Goal: Check status

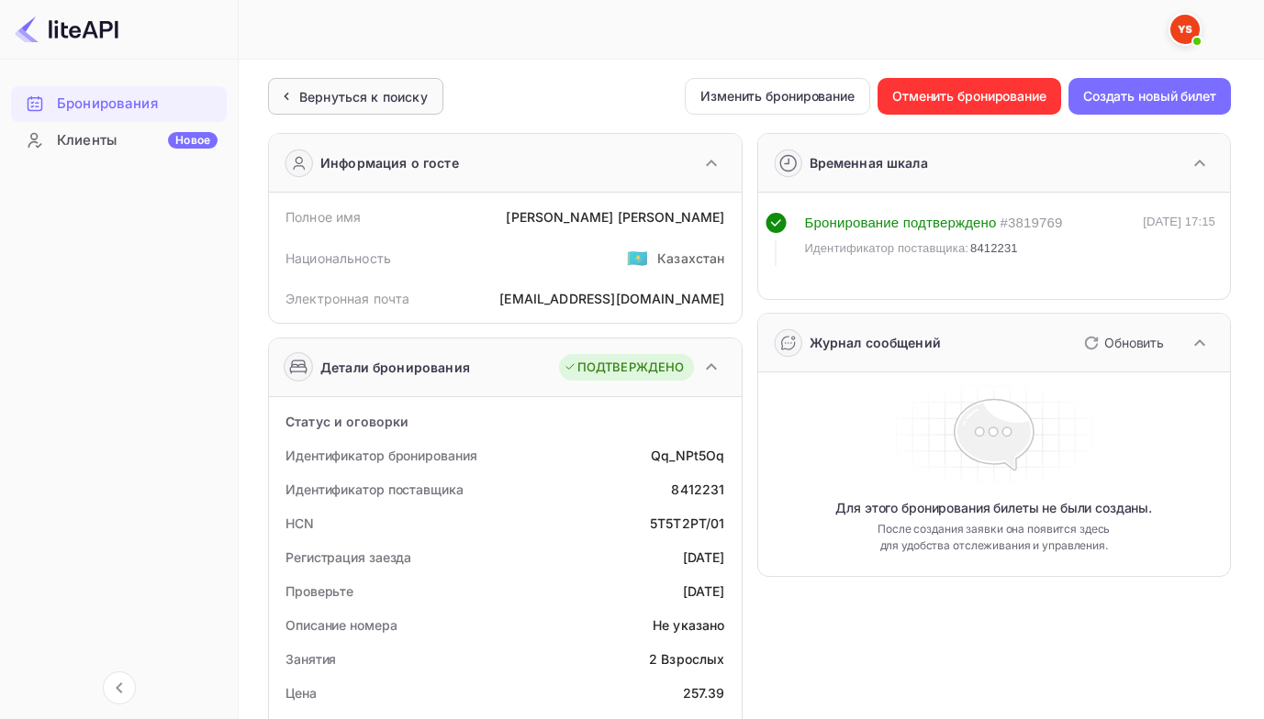
click at [310, 105] on div "Вернуться к поиску" at bounding box center [363, 96] width 128 height 19
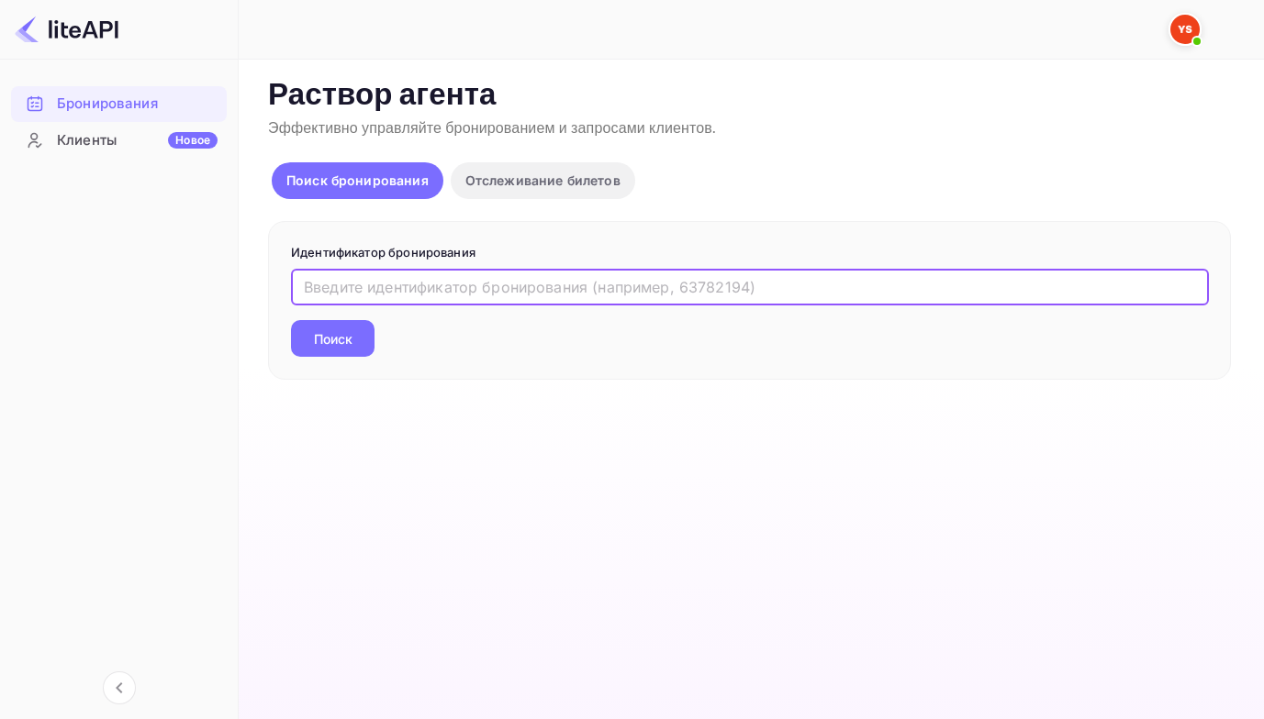
click at [418, 305] on input "text" at bounding box center [750, 287] width 918 height 37
paste input "7681733"
type input "7681733"
click at [291, 320] on button "Поиск" at bounding box center [333, 338] width 84 height 37
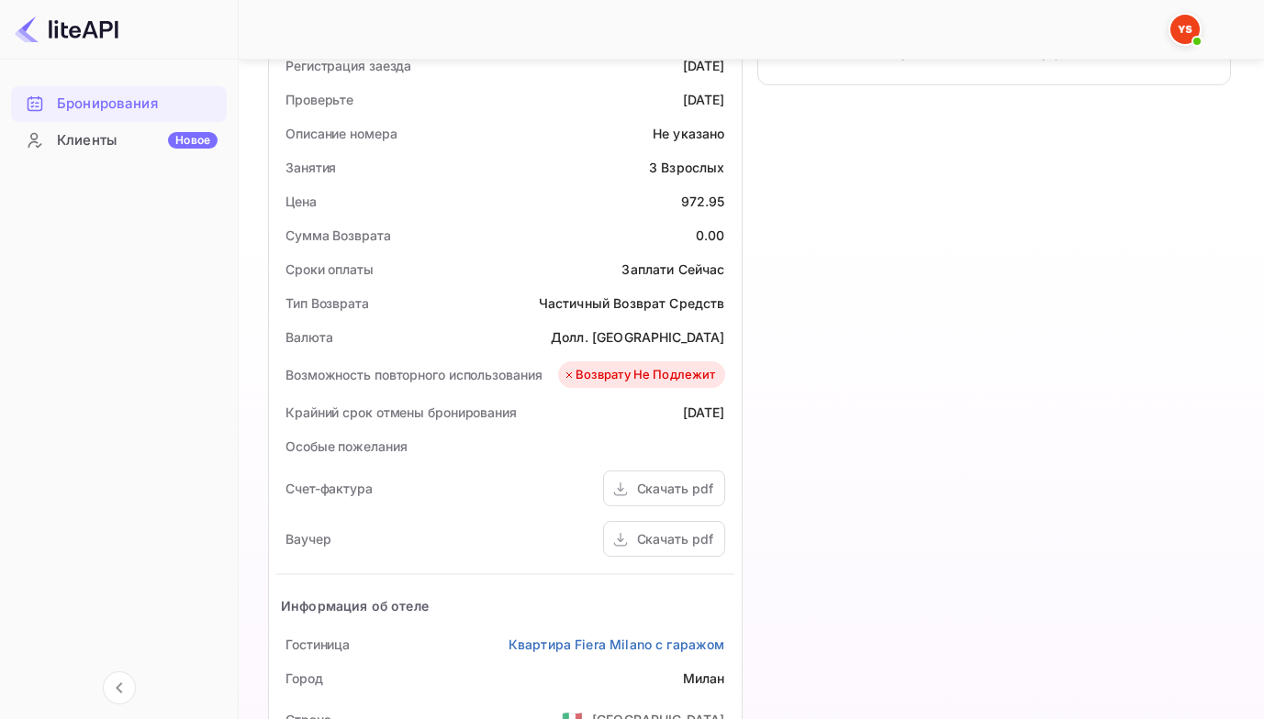
scroll to position [459, 0]
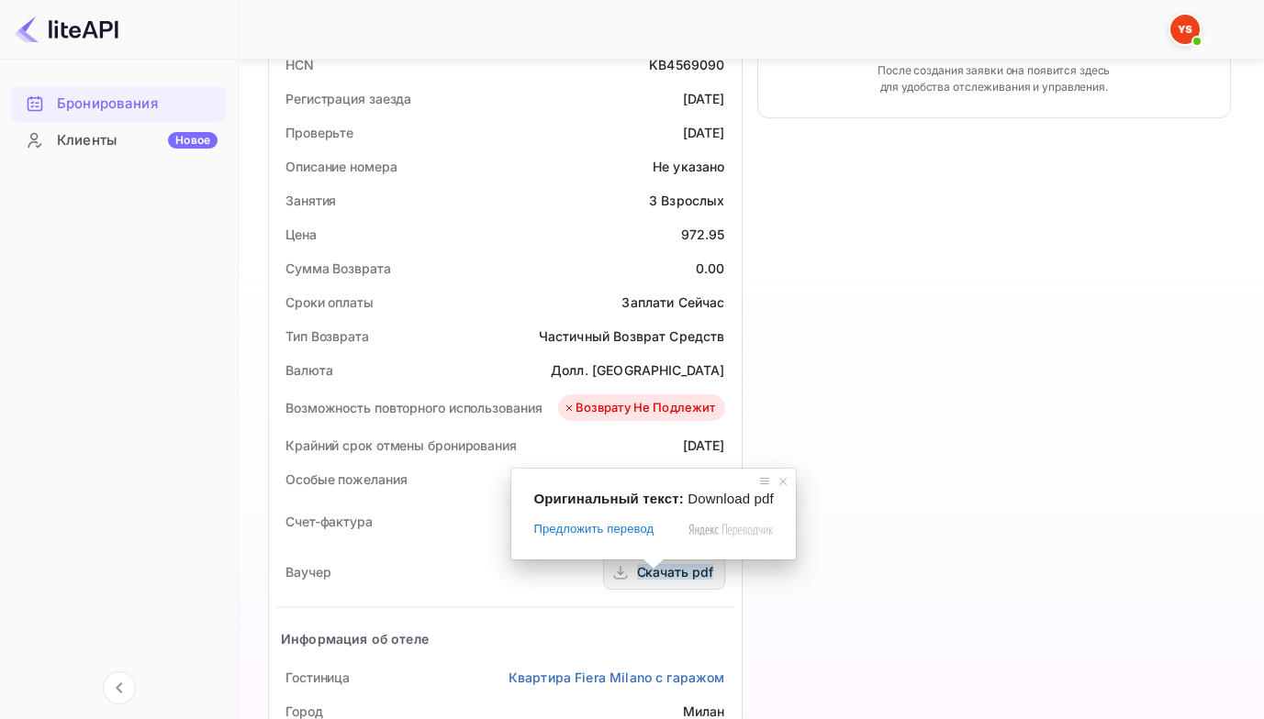
click at [651, 570] on span at bounding box center [653, 564] width 24 height 11
click at [620, 571] on icon at bounding box center [619, 570] width 1 height 9
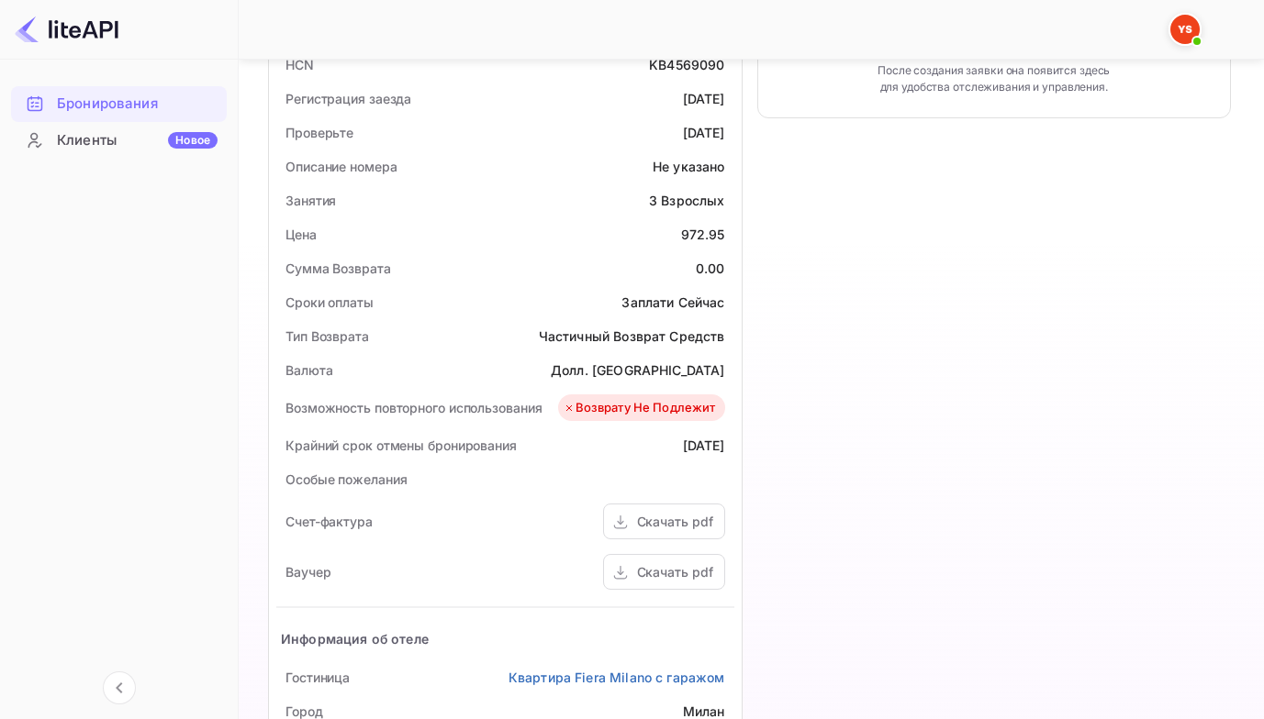
click at [854, 211] on div "Временная шкала Бронирование подтверждено # 3728466 Идентификатор поставщика: 7…" at bounding box center [986, 312] width 489 height 1304
click at [615, 573] on icon at bounding box center [620, 572] width 18 height 19
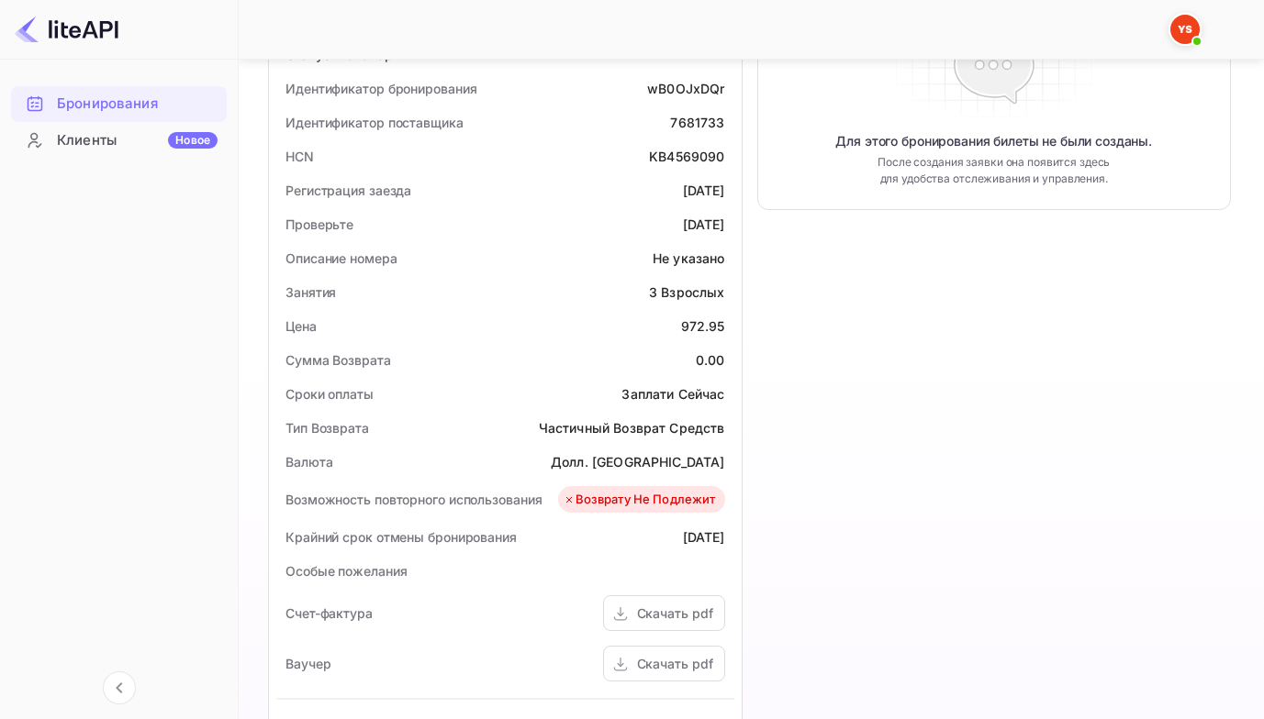
scroll to position [275, 0]
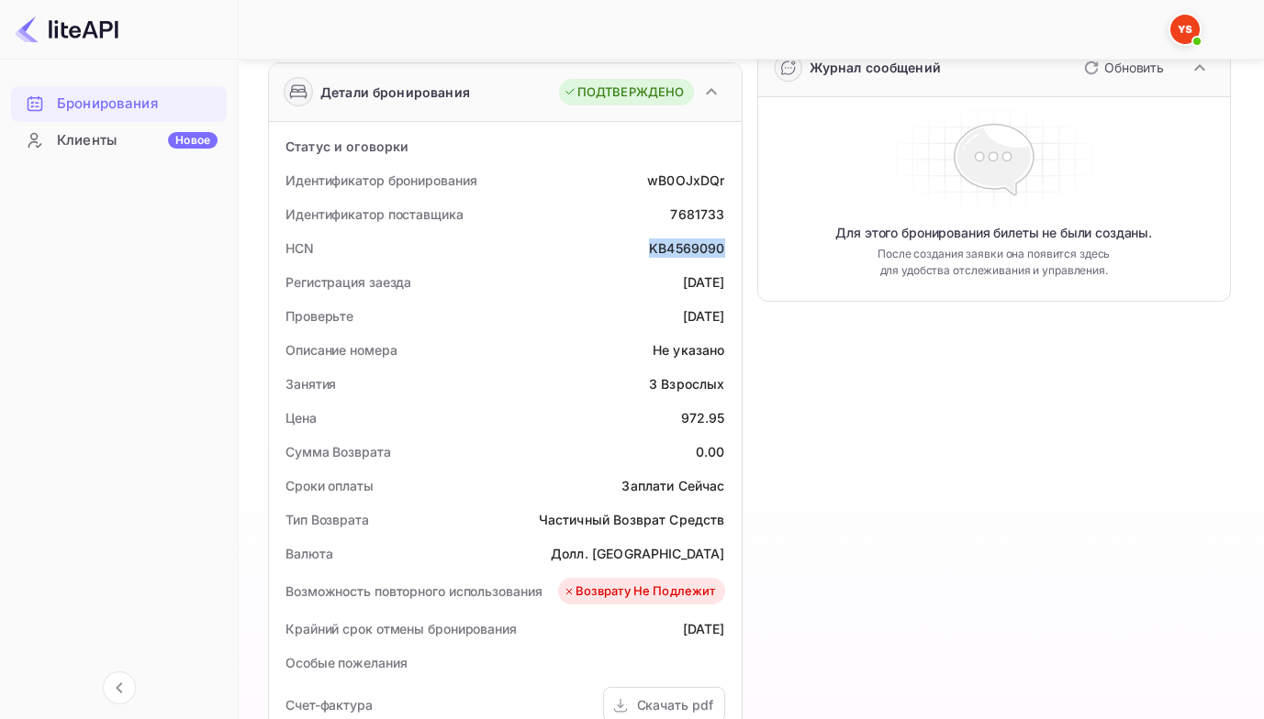
drag, startPoint x: 641, startPoint y: 255, endPoint x: 727, endPoint y: 255, distance: 86.3
click at [727, 255] on div "HCN KB4569090" at bounding box center [505, 248] width 458 height 34
copy ya-tr-span "KB4569090"
